Goal: Information Seeking & Learning: Learn about a topic

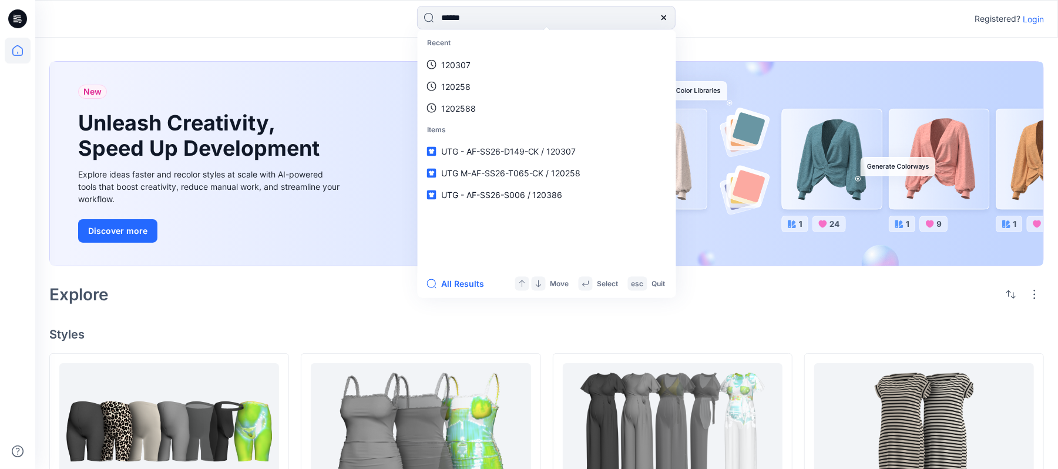
type input "******"
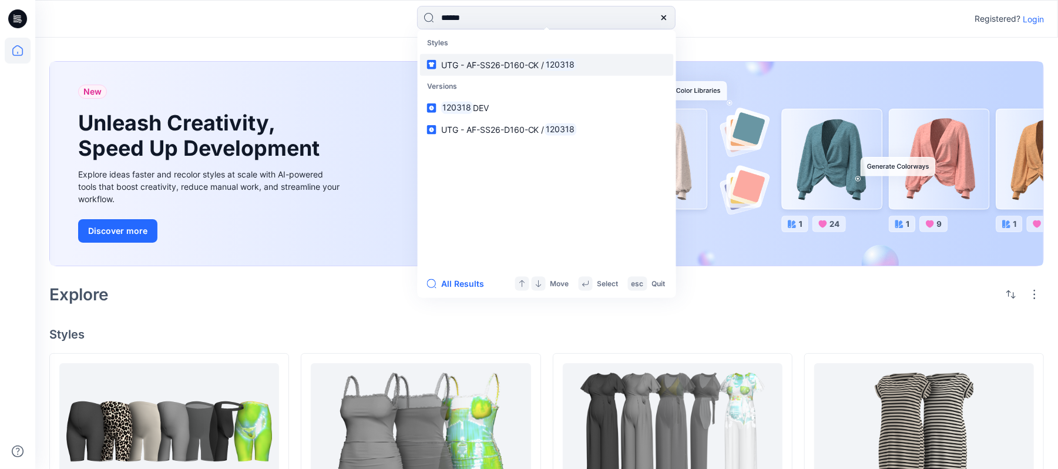
click at [453, 64] on span "UTG - AF-SS26-D160-CK /" at bounding box center [492, 64] width 103 height 10
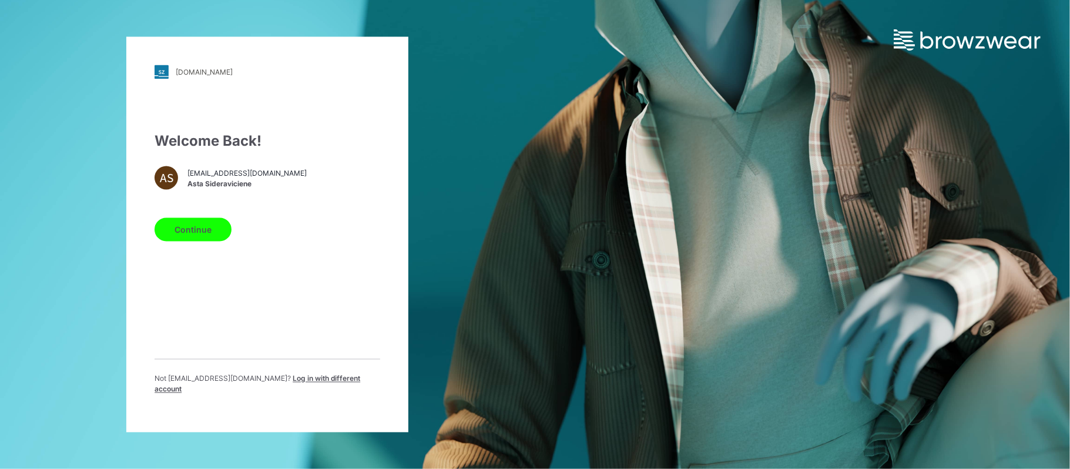
click at [204, 236] on button "Continue" at bounding box center [192, 229] width 77 height 23
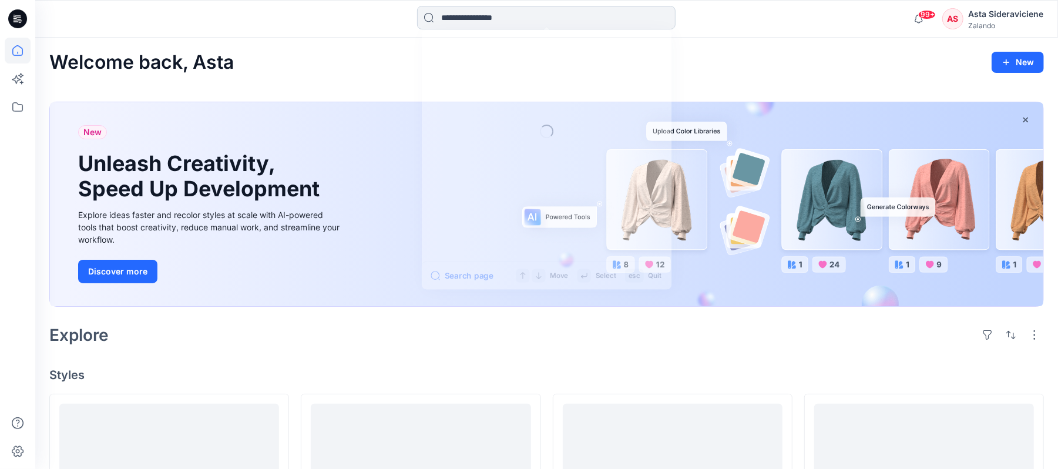
click at [483, 15] on input at bounding box center [546, 17] width 258 height 23
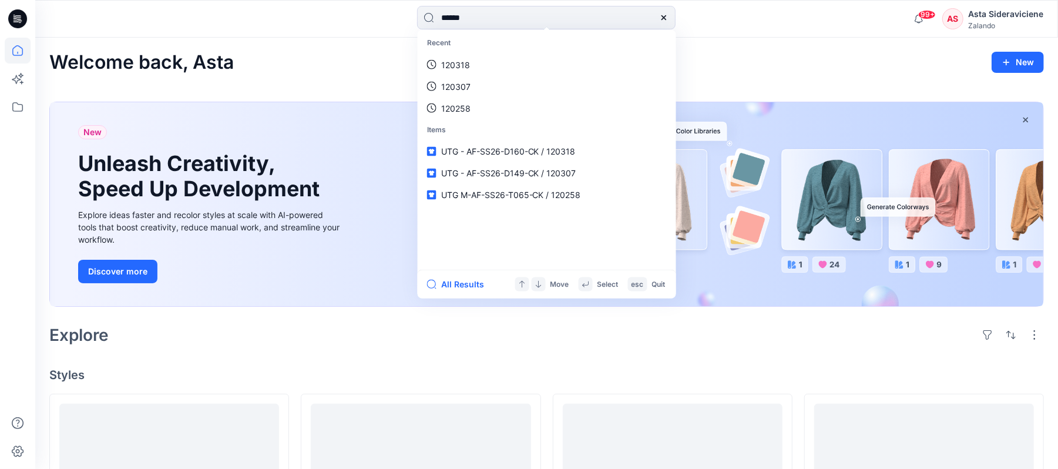
type input "******"
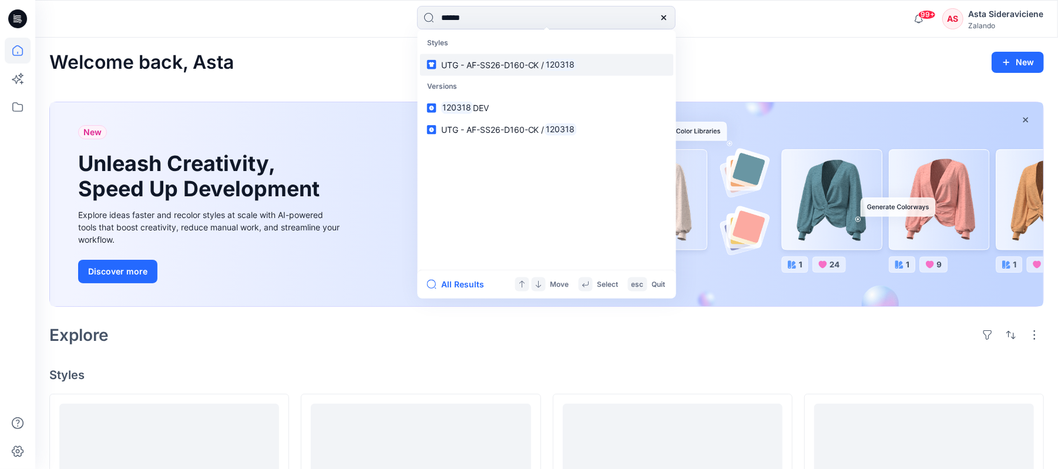
click at [484, 55] on link "UTG - AF-SS26-D160-CK / 120318" at bounding box center [547, 64] width 254 height 22
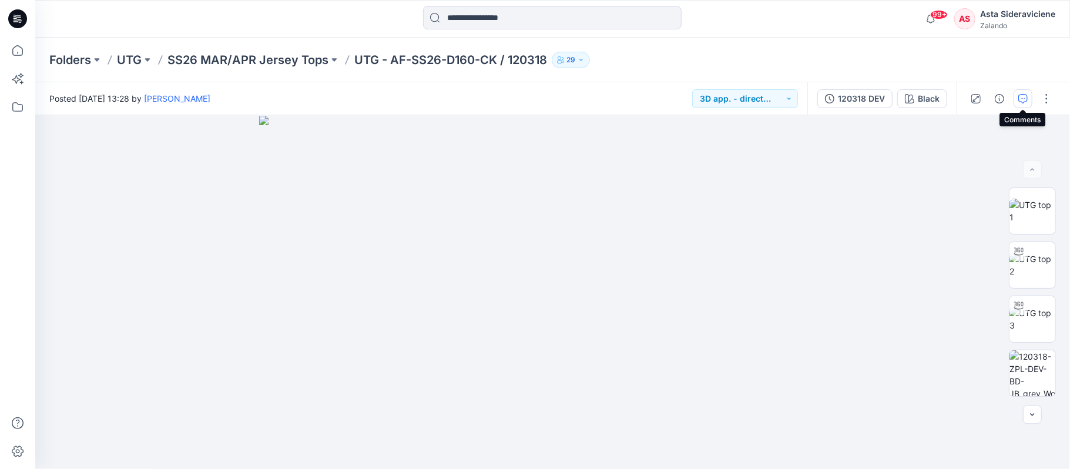
click at [1023, 99] on icon "button" at bounding box center [1022, 98] width 9 height 9
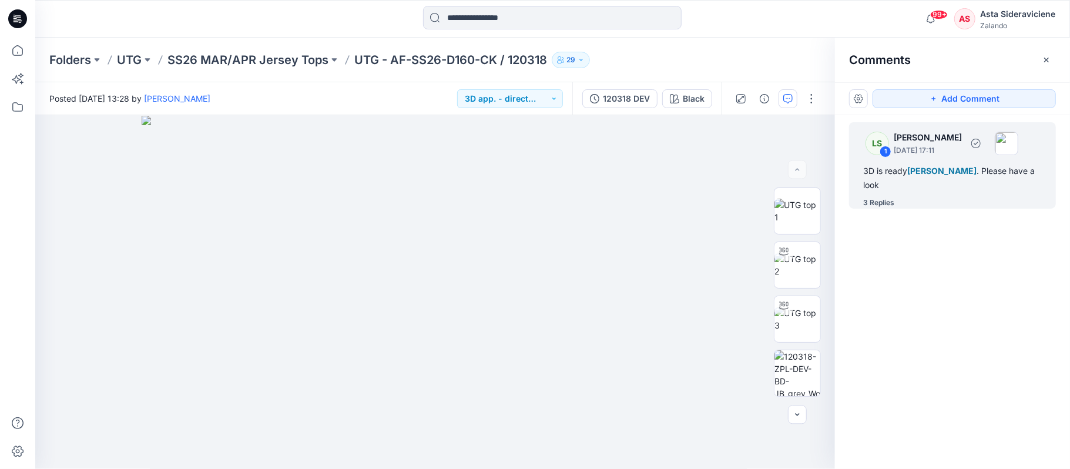
click at [889, 207] on div "3 Replies" at bounding box center [878, 203] width 31 height 12
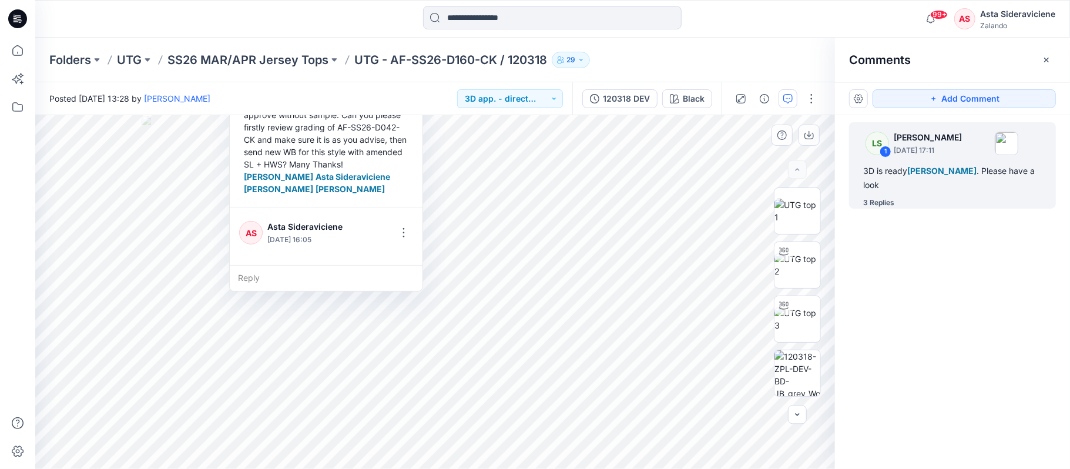
scroll to position [235, 0]
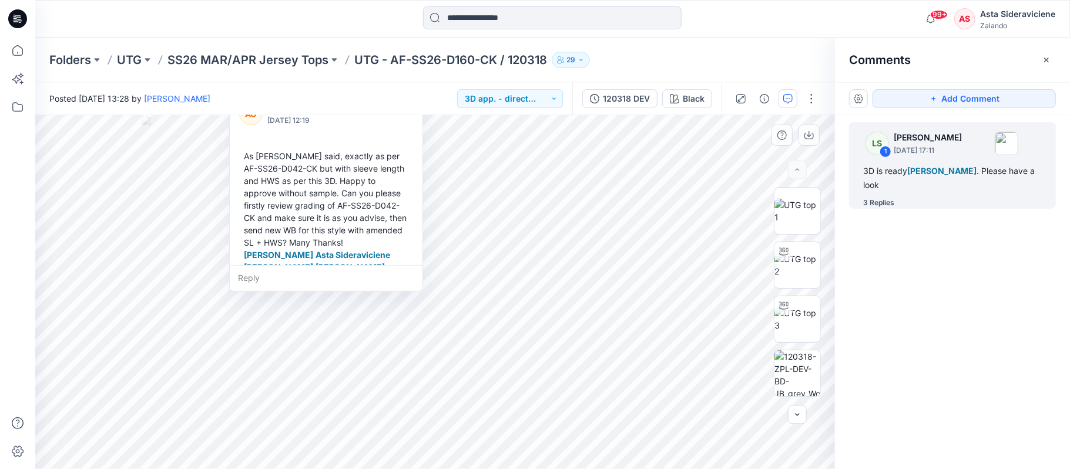
drag, startPoint x: 363, startPoint y: 213, endPoint x: 372, endPoint y: 215, distance: 9.1
click at [372, 215] on div "As [PERSON_NAME] said, exactly as per AF-SS26-D042-CK but with sleeve length an…" at bounding box center [326, 211] width 174 height 133
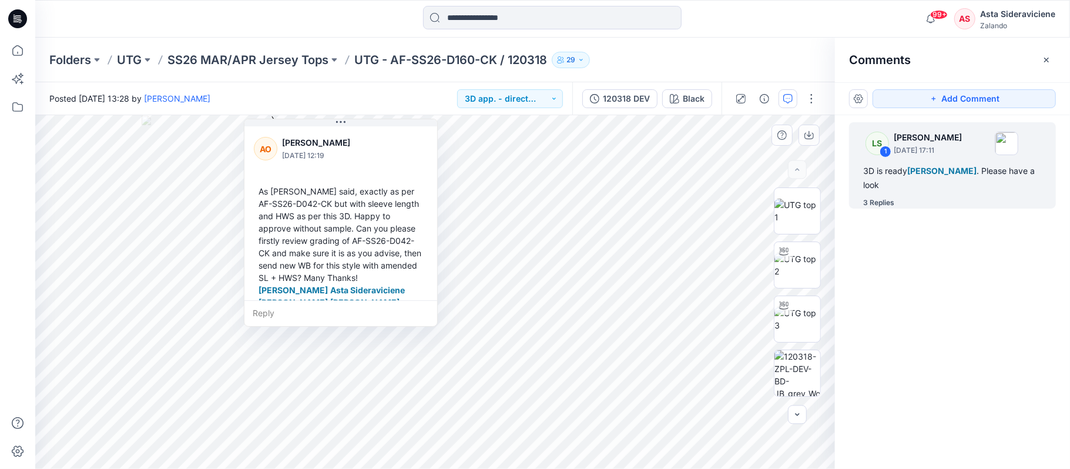
drag, startPoint x: 368, startPoint y: 219, endPoint x: 369, endPoint y: 238, distance: 20.0
click at [328, 297] on span "[PERSON_NAME]" at bounding box center [292, 302] width 69 height 10
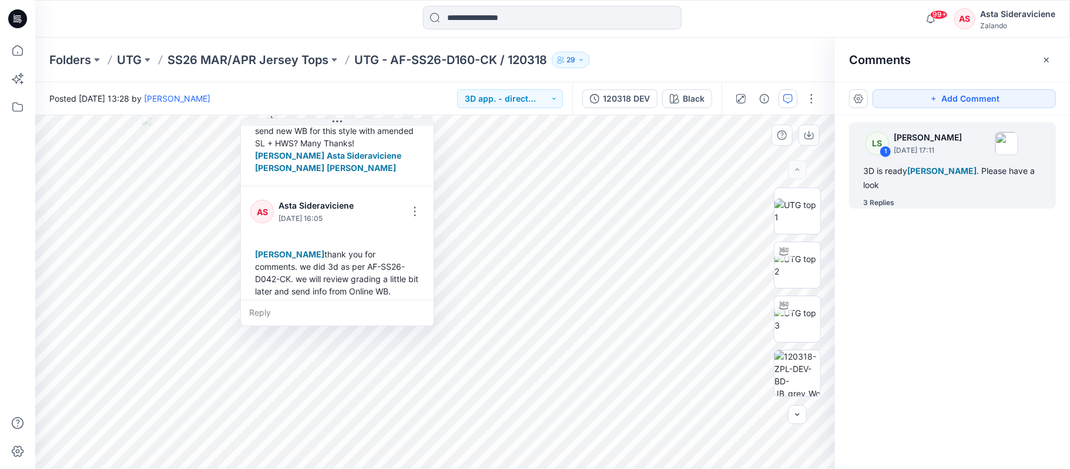
scroll to position [391, 0]
